Goal: Entertainment & Leisure: Consume media (video, audio)

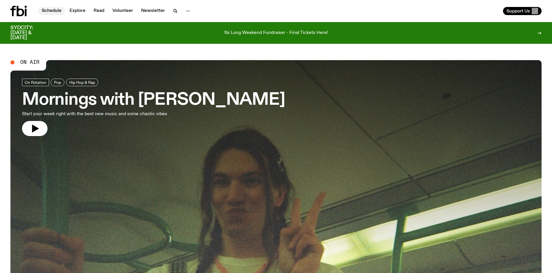
click at [49, 9] on link "Schedule" at bounding box center [51, 11] width 27 height 8
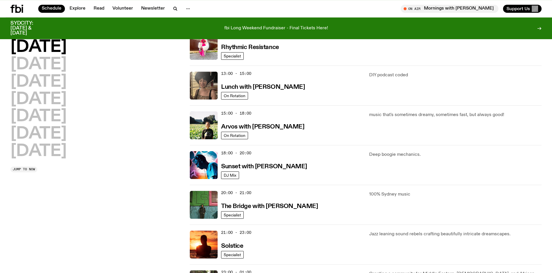
scroll to position [93, 0]
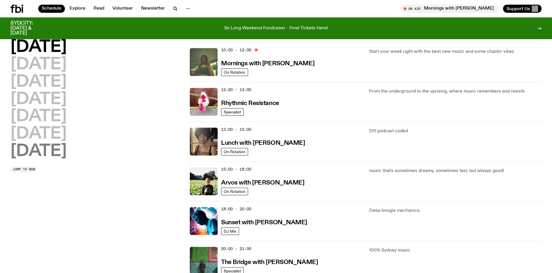
click at [37, 150] on h2 "Sunday" at bounding box center [38, 151] width 56 height 16
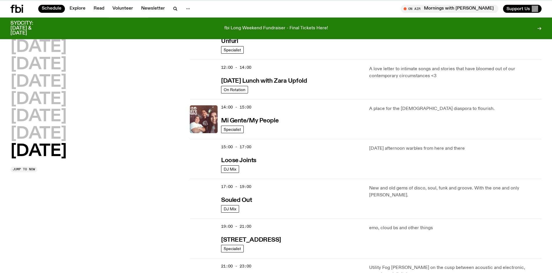
scroll to position [313, 0]
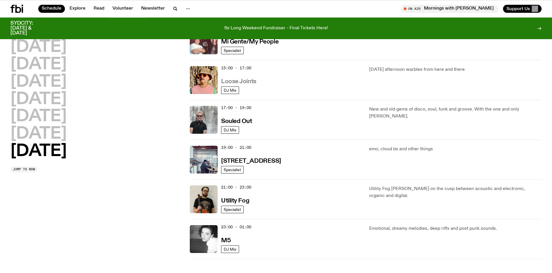
click at [242, 81] on h3 "Loose Joints" at bounding box center [238, 82] width 35 height 6
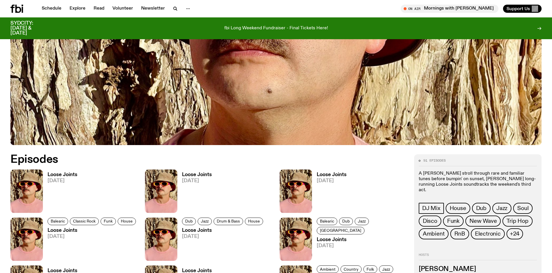
scroll to position [121, 0]
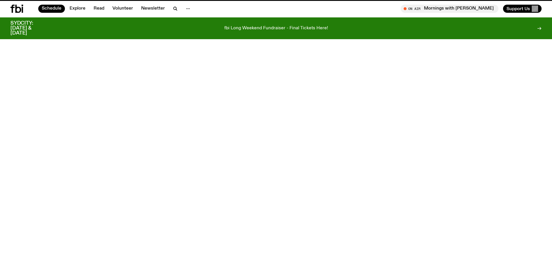
scroll to position [313, 0]
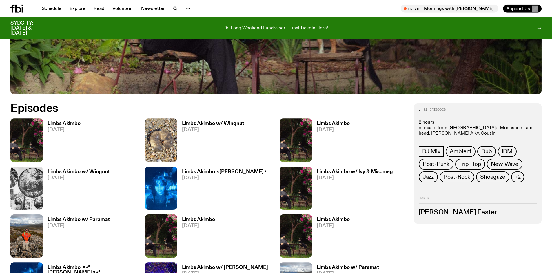
scroll to position [347, 0]
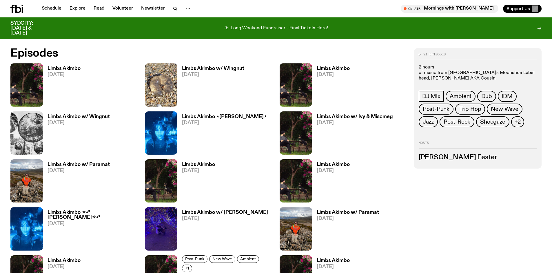
click at [61, 68] on h3 "Limbs Akimbo" at bounding box center [64, 68] width 33 height 5
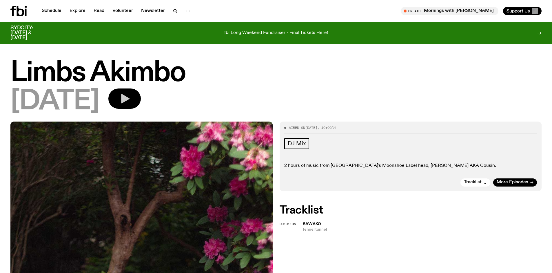
click at [130, 102] on icon "button" at bounding box center [125, 99] width 8 height 10
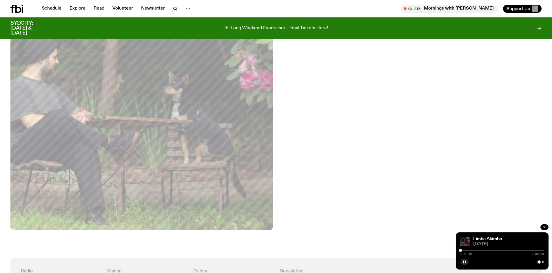
scroll to position [153, 0]
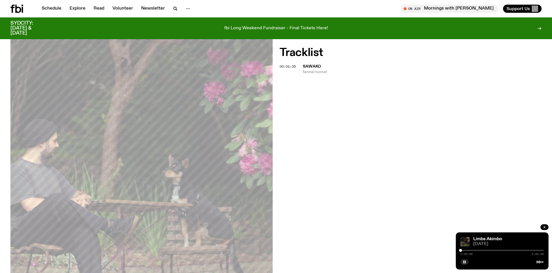
drag, startPoint x: 462, startPoint y: 251, endPoint x: 465, endPoint y: 250, distance: 2.9
click at [465, 250] on div at bounding box center [502, 250] width 83 height 1
drag, startPoint x: 464, startPoint y: 250, endPoint x: 467, endPoint y: 250, distance: 3.2
click at [467, 250] on div at bounding box center [502, 250] width 83 height 1
click at [365, 133] on div "Aired on [DATE] 10:00am DJ Mix 2 hours of music from [PERSON_NAME]'s Moonshoe L…" at bounding box center [276, 152] width 552 height 377
